Goal: Find contact information: Find contact information

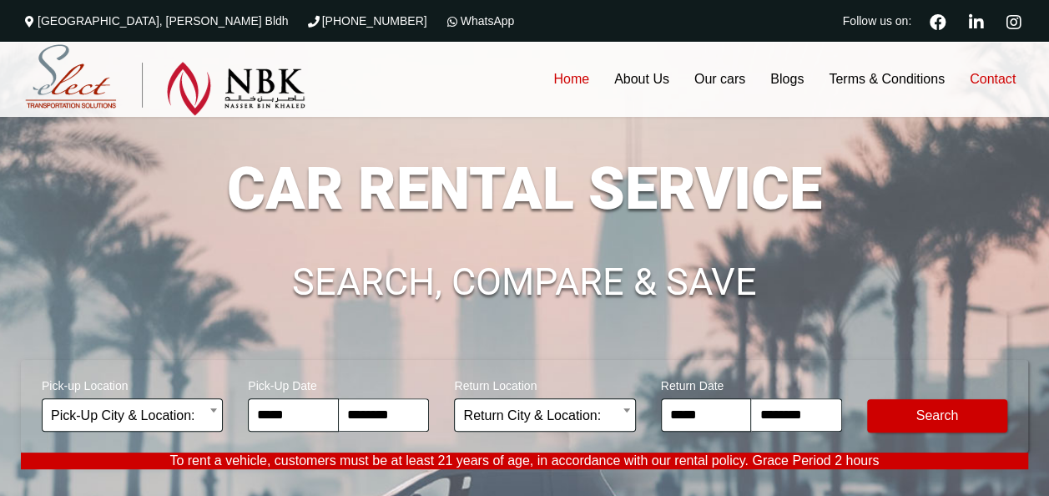
click at [985, 80] on link "Contact" at bounding box center [992, 79] width 71 height 75
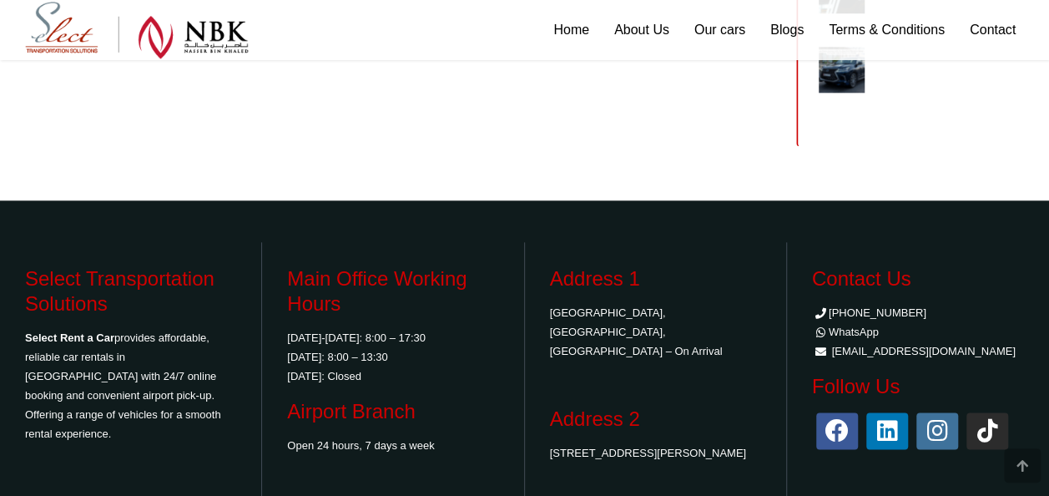
scroll to position [869, 0]
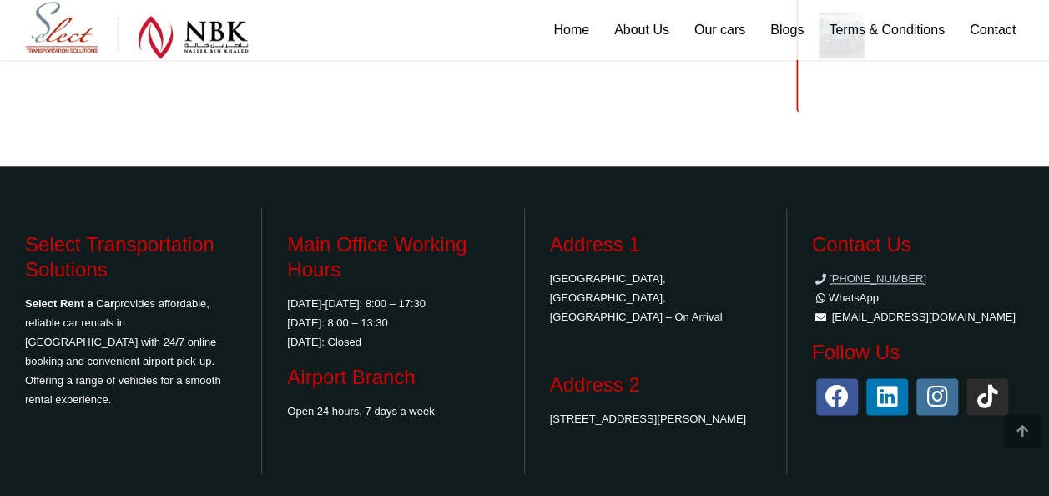
drag, startPoint x: 923, startPoint y: 219, endPoint x: 863, endPoint y: 216, distance: 60.1
click at [863, 269] on li "[PHONE_NUMBER]" at bounding box center [918, 278] width 212 height 19
copy link "31366623"
drag, startPoint x: 964, startPoint y: 254, endPoint x: 829, endPoint y: 262, distance: 134.6
click at [829, 307] on li "[EMAIL_ADDRESS][DOMAIN_NAME]" at bounding box center [918, 316] width 212 height 19
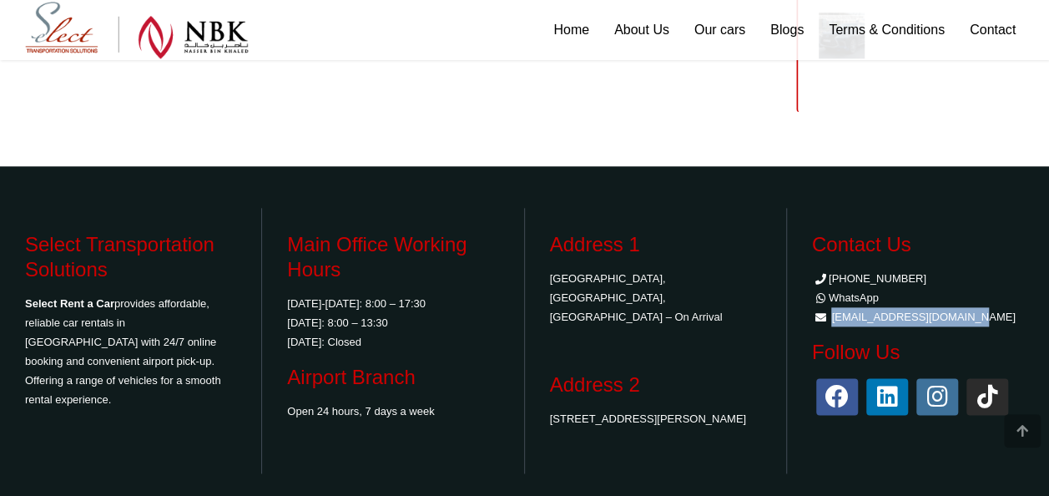
copy link "[EMAIL_ADDRESS][DOMAIN_NAME]"
